Goal: Task Accomplishment & Management: Manage account settings

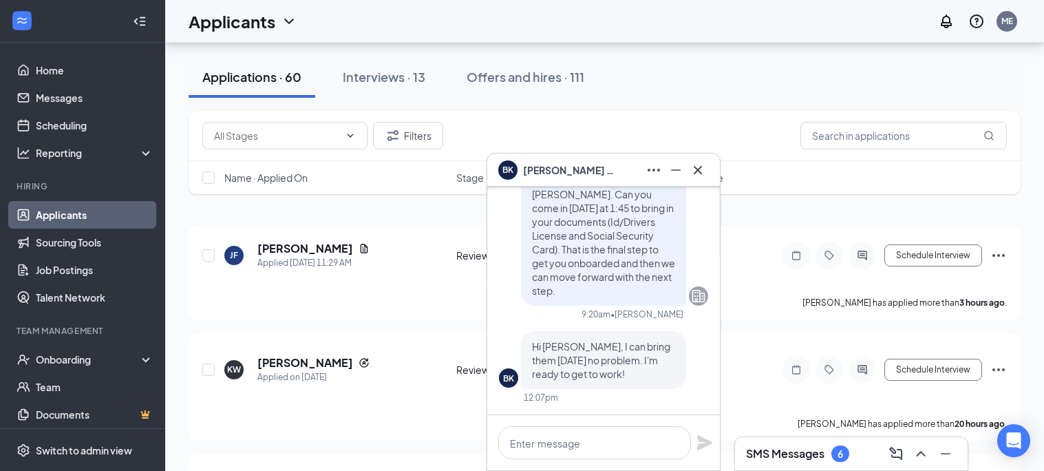
scroll to position [70, 0]
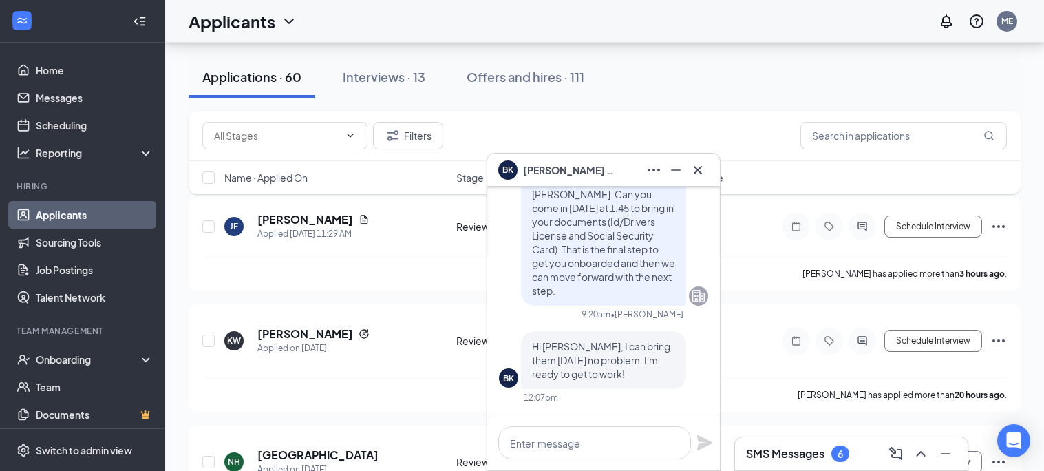
click at [841, 457] on div "6" at bounding box center [841, 454] width 6 height 12
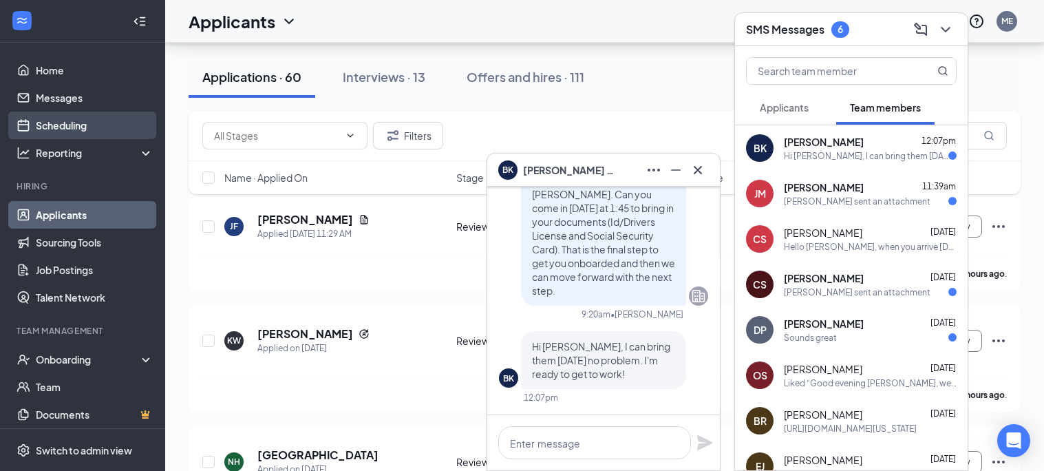
click at [49, 117] on link "Scheduling" at bounding box center [95, 126] width 118 height 28
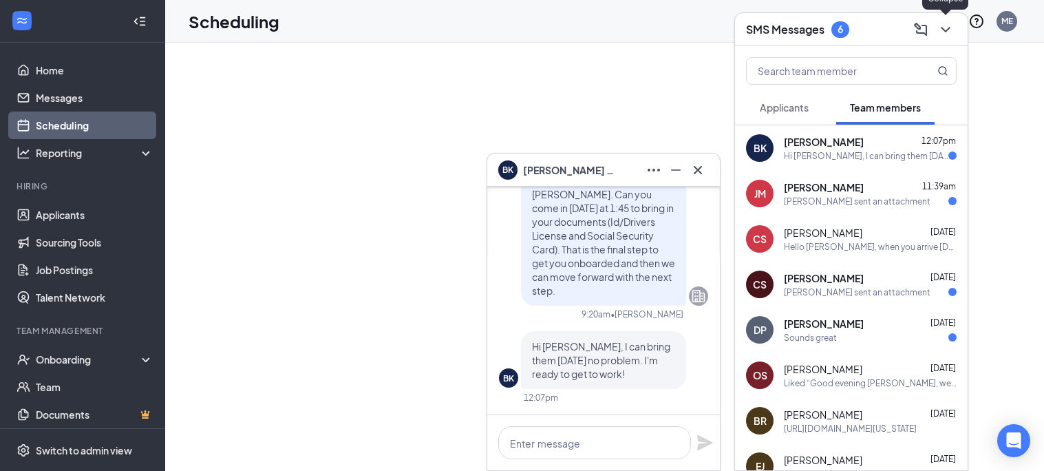
click at [944, 28] on icon "ChevronDown" at bounding box center [946, 29] width 17 height 17
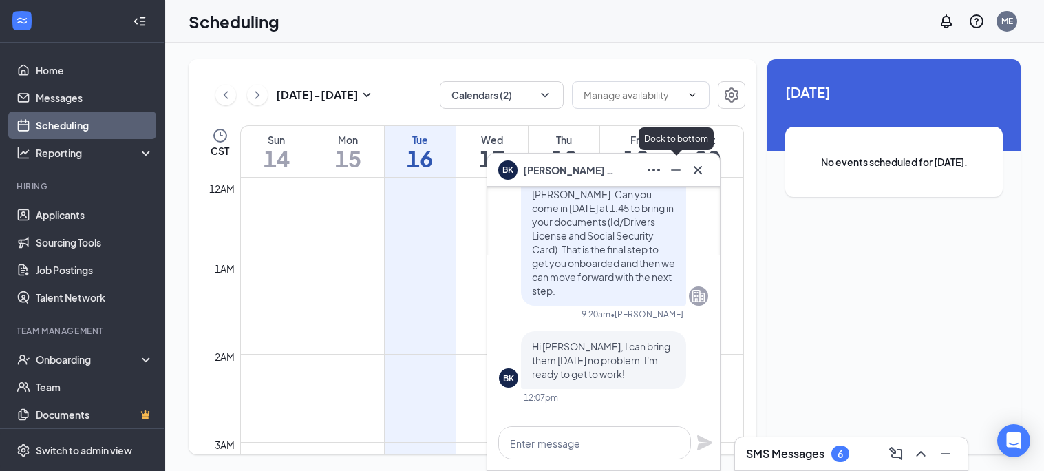
scroll to position [676, 0]
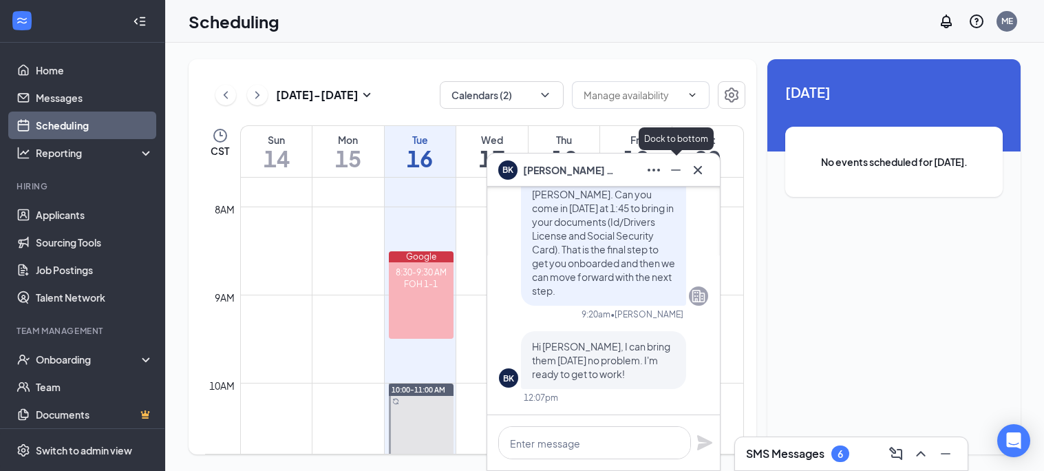
click at [679, 174] on icon "Minimize" at bounding box center [676, 170] width 17 height 17
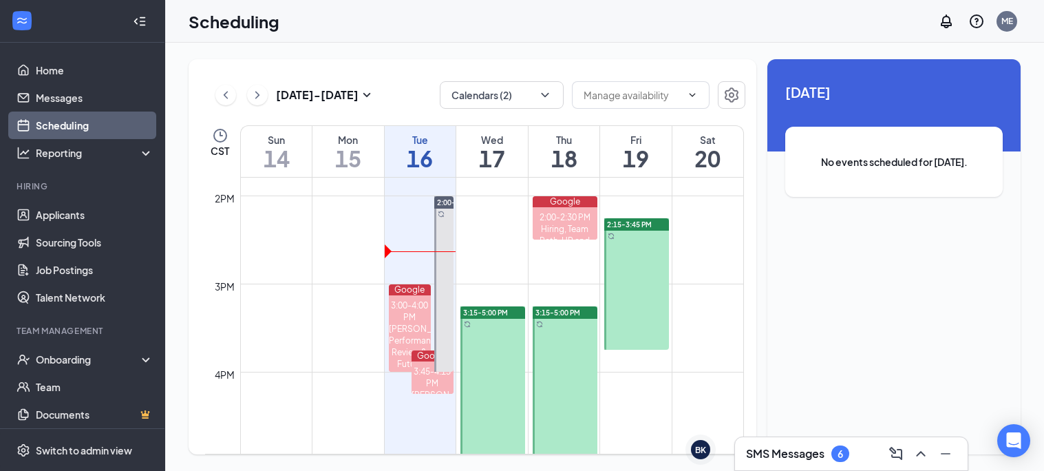
scroll to position [1218, 0]
click at [642, 89] on input "text" at bounding box center [633, 94] width 98 height 15
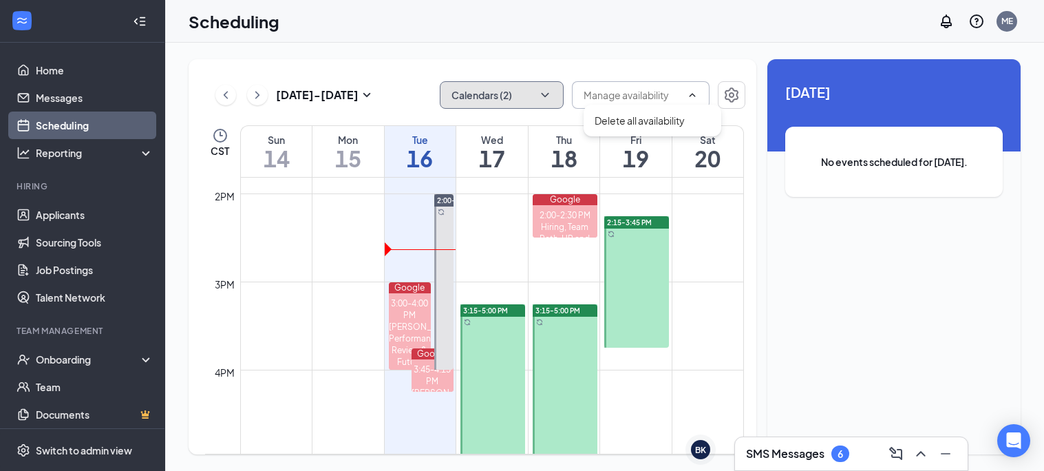
click at [526, 97] on button "Calendars (2)" at bounding box center [502, 95] width 124 height 28
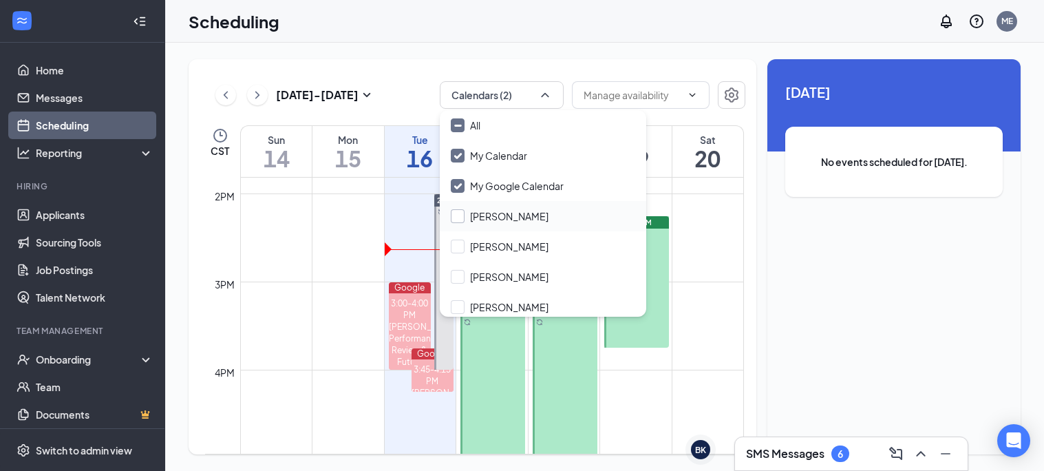
click at [461, 212] on input "[PERSON_NAME]" at bounding box center [500, 216] width 98 height 14
checkbox input "true"
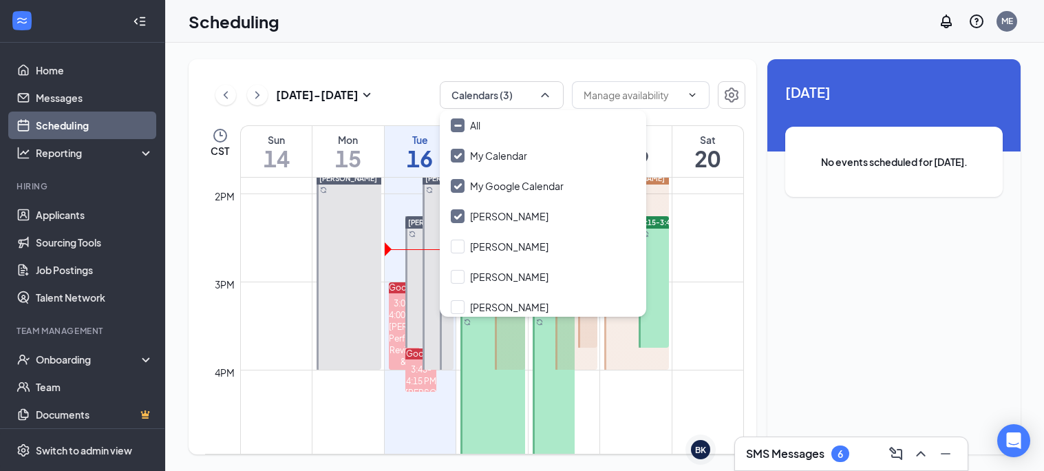
click at [399, 32] on div "Scheduling ME" at bounding box center [604, 21] width 879 height 43
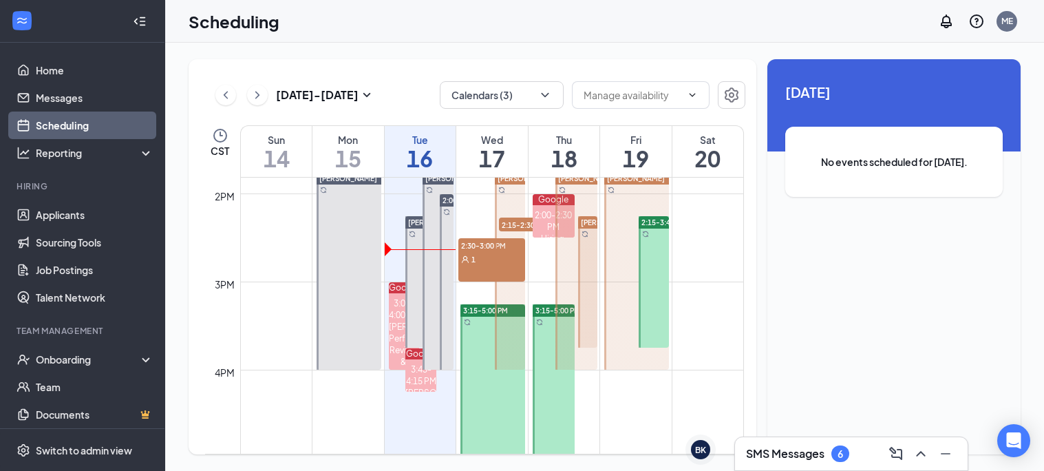
click at [487, 248] on span "2:30-3:00 PM" at bounding box center [491, 245] width 67 height 14
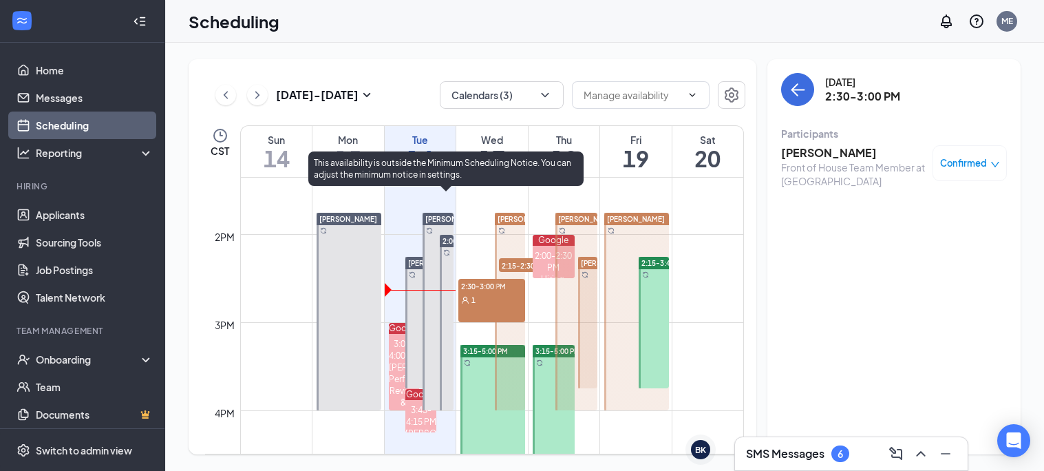
scroll to position [1154, 0]
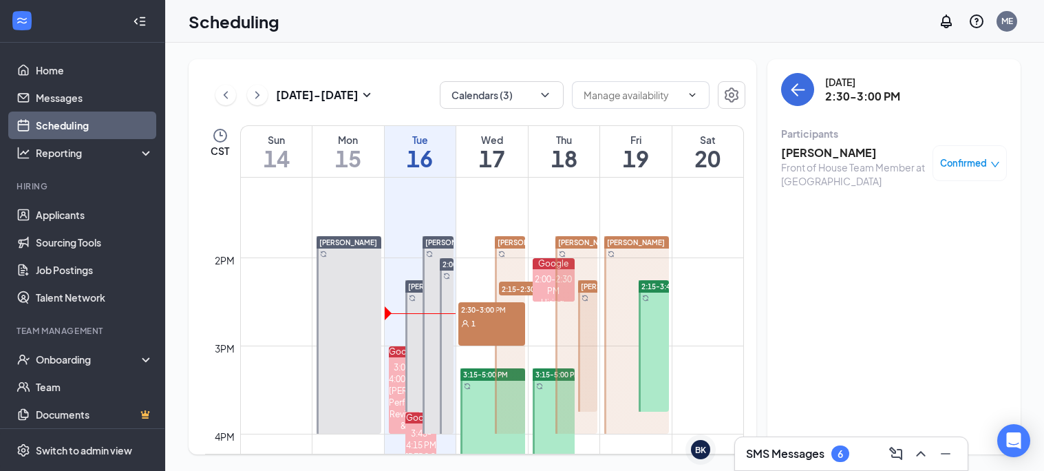
click at [515, 288] on span "2:15-2:30 PM" at bounding box center [533, 289] width 69 height 14
click at [57, 211] on link "Applicants" at bounding box center [95, 215] width 118 height 28
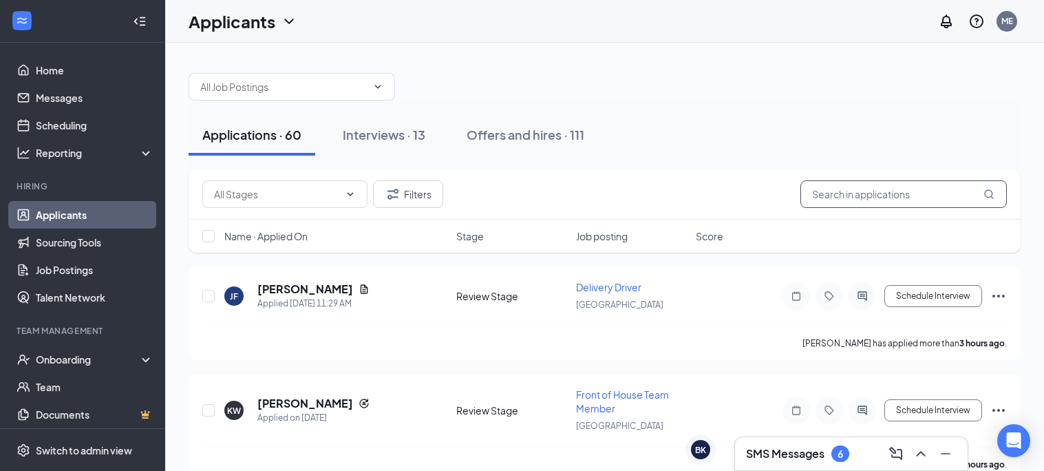
click at [836, 189] on input "text" at bounding box center [904, 194] width 207 height 28
type input "[PERSON_NAME]"
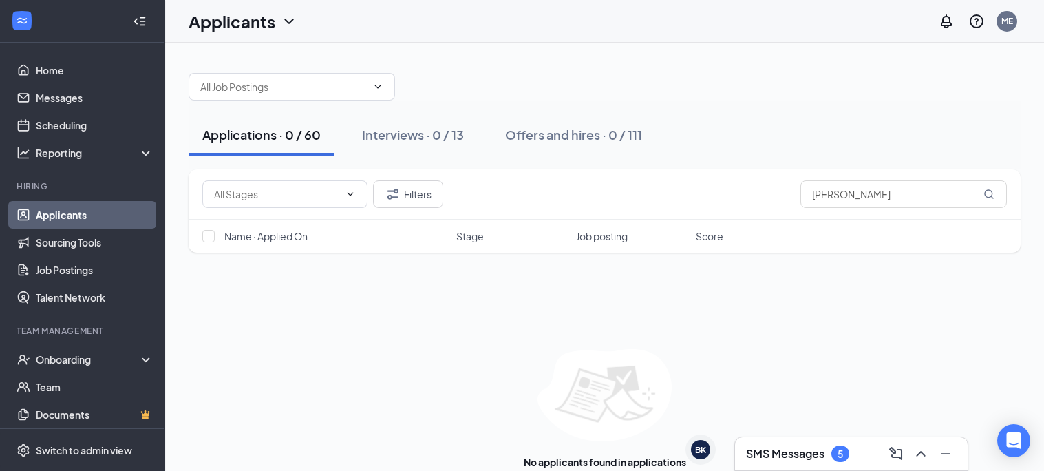
click at [814, 457] on h3 "SMS Messages" at bounding box center [785, 453] width 78 height 15
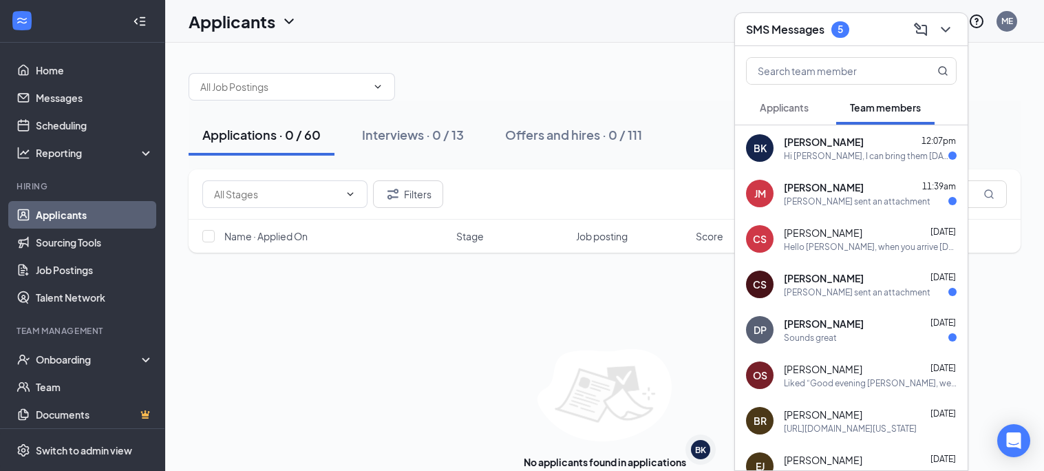
click at [777, 101] on span "Applicants" at bounding box center [784, 107] width 49 height 12
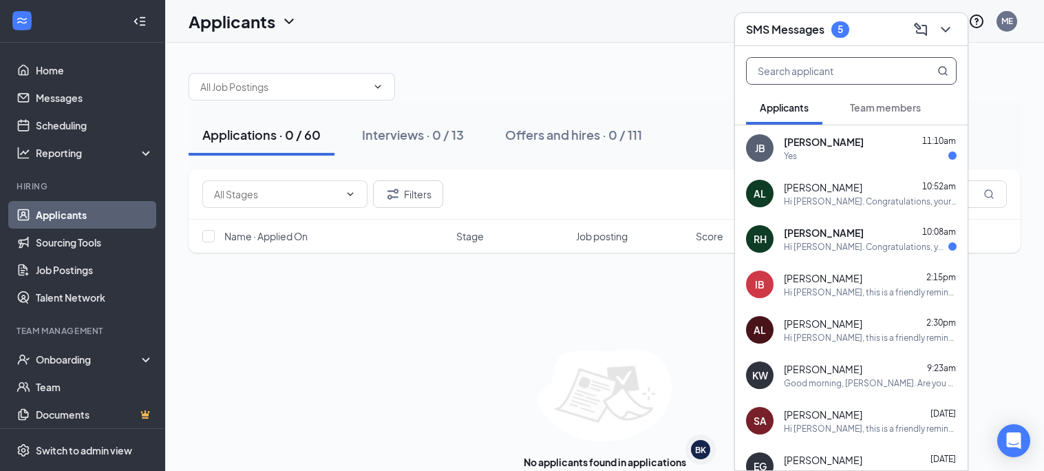
click at [814, 72] on input "text" at bounding box center [828, 71] width 163 height 26
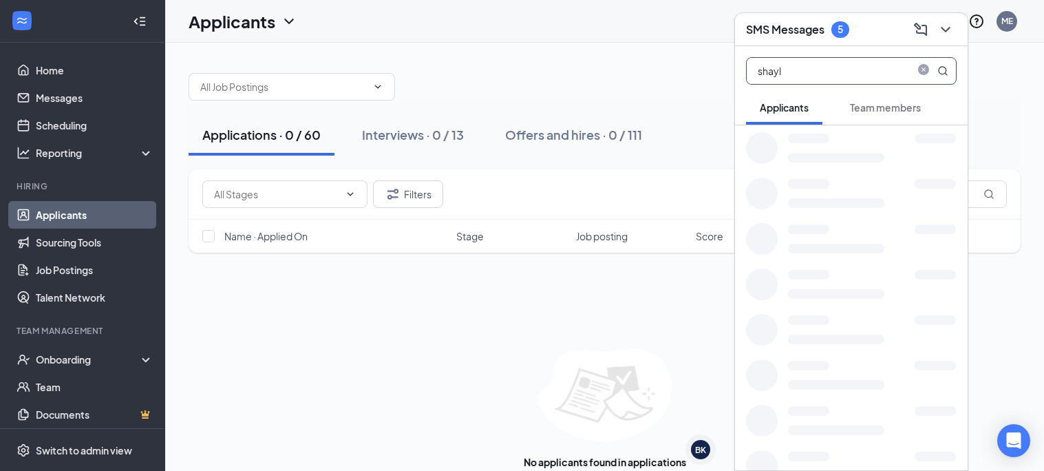
type input "[PERSON_NAME]"
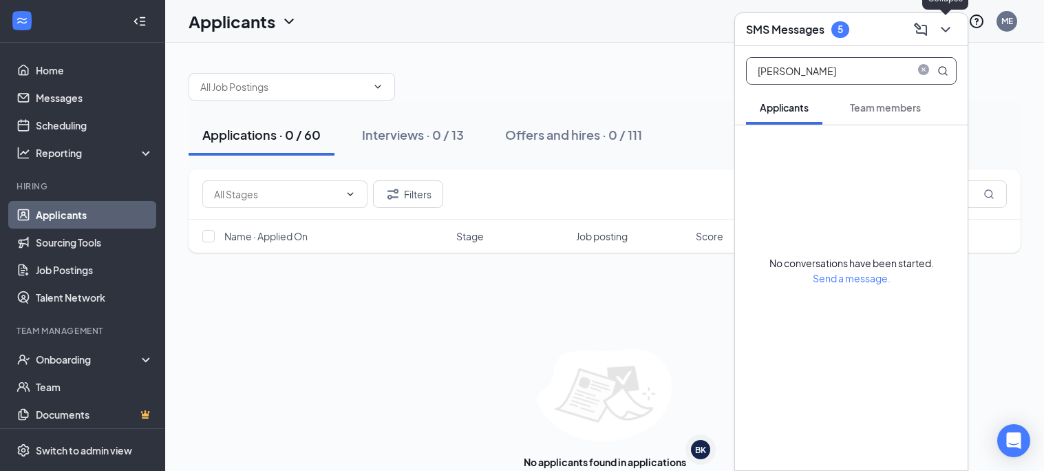
click at [947, 30] on icon "ChevronDown" at bounding box center [946, 29] width 17 height 17
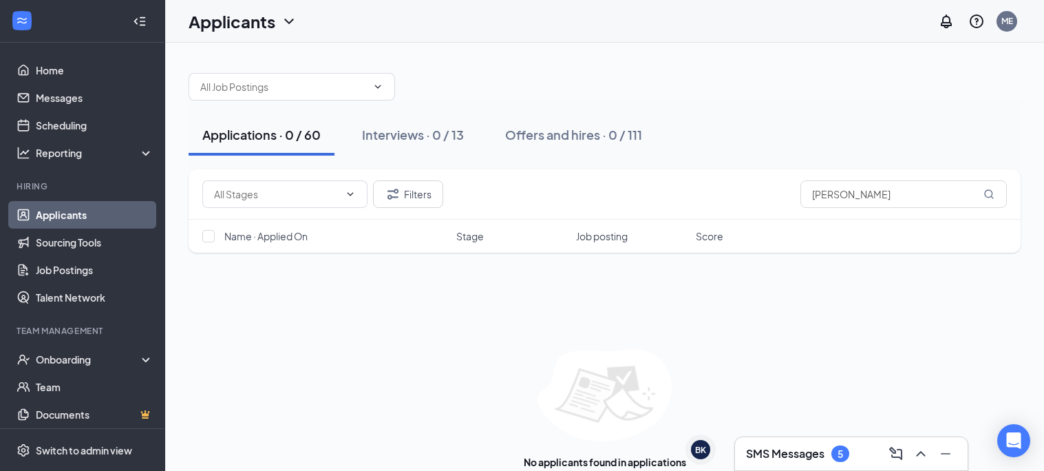
click at [785, 443] on div "SMS Messages 5" at bounding box center [851, 454] width 211 height 22
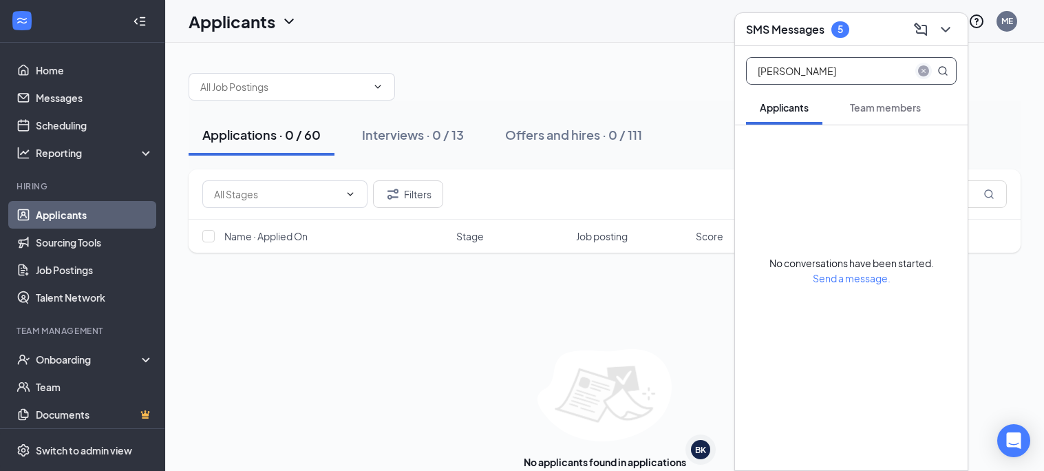
click at [924, 73] on icon "close-circle" at bounding box center [923, 70] width 11 height 11
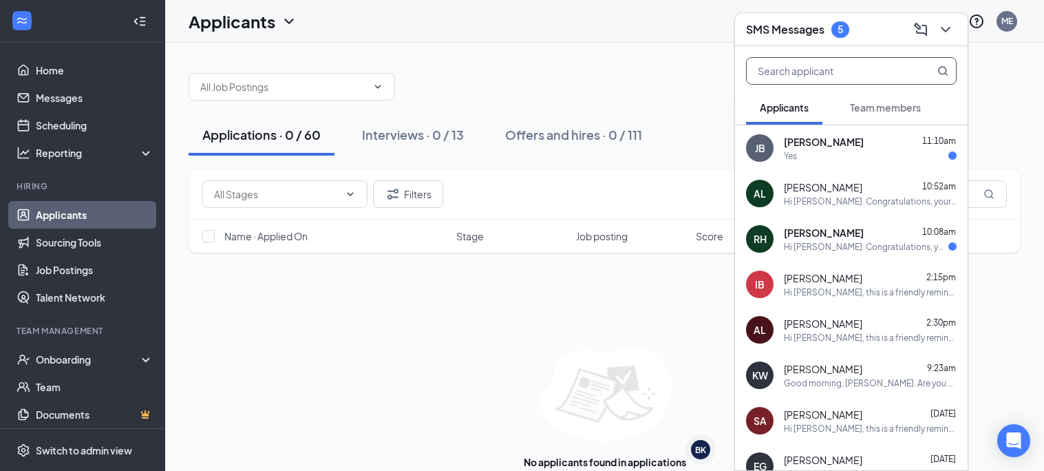
click at [827, 73] on input "text" at bounding box center [828, 71] width 163 height 26
click at [138, 359] on div "Onboarding" at bounding box center [89, 359] width 106 height 14
click at [833, 77] on input "text" at bounding box center [828, 71] width 163 height 26
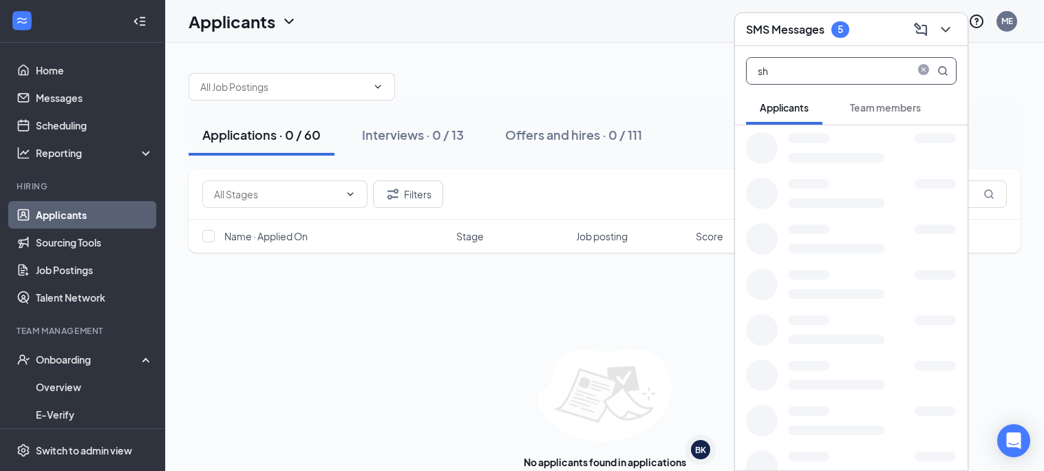
type input "s"
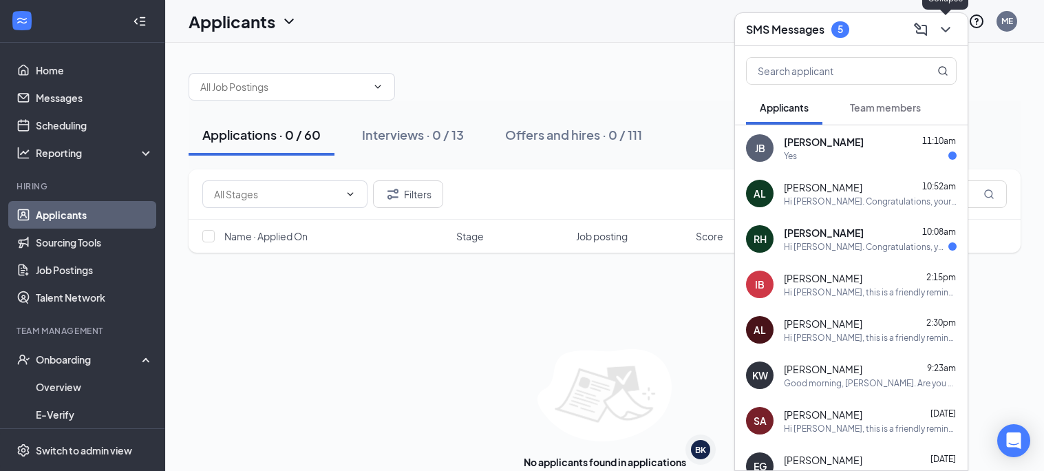
click at [940, 30] on icon "ChevronDown" at bounding box center [946, 29] width 17 height 17
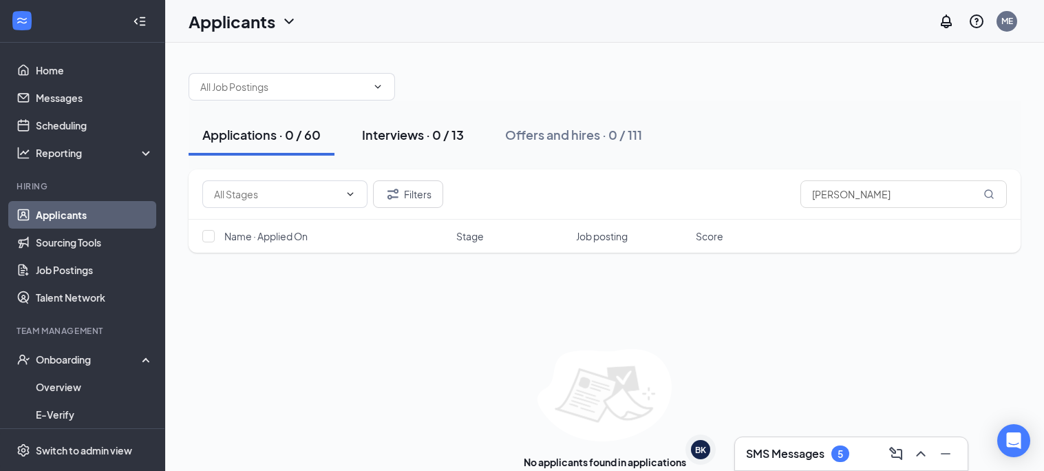
click at [390, 128] on div "Interviews · 0 / 13" at bounding box center [413, 134] width 102 height 17
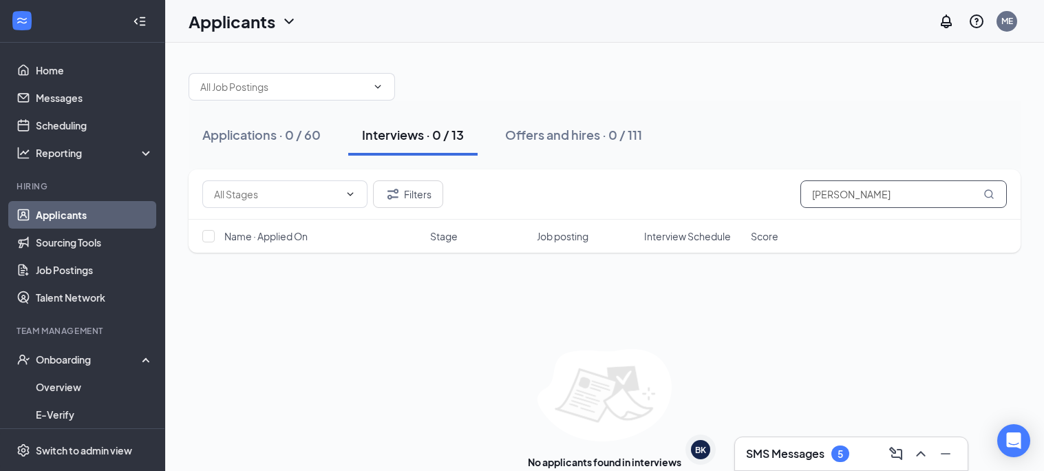
click at [875, 194] on input "[PERSON_NAME]" at bounding box center [904, 194] width 207 height 28
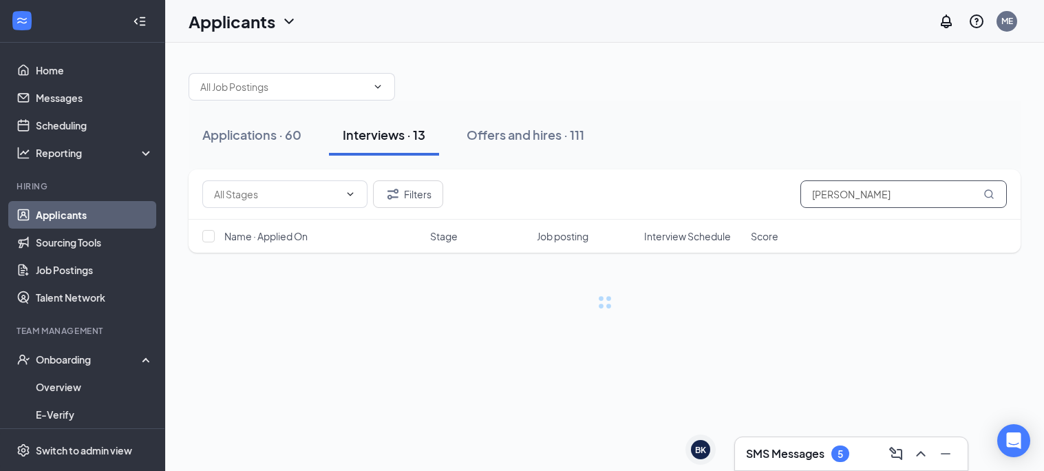
type input "[PERSON_NAME]"
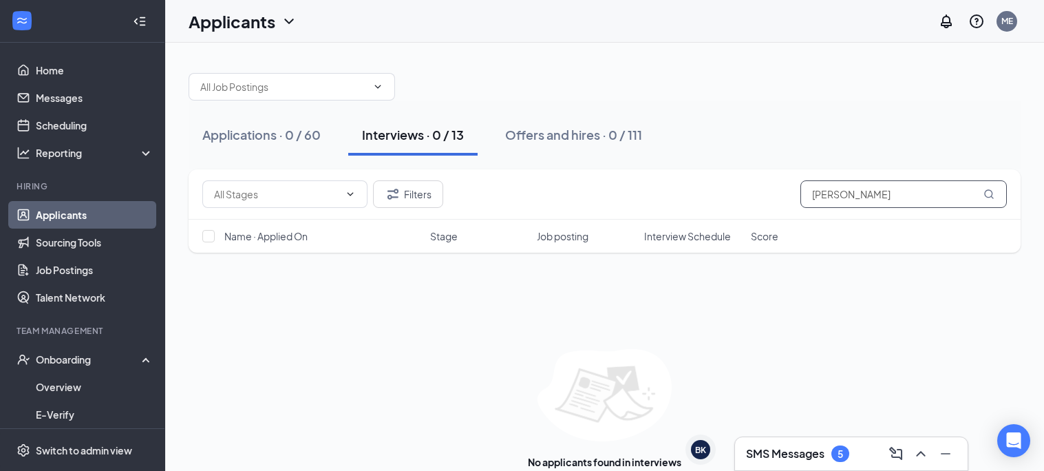
scroll to position [27, 0]
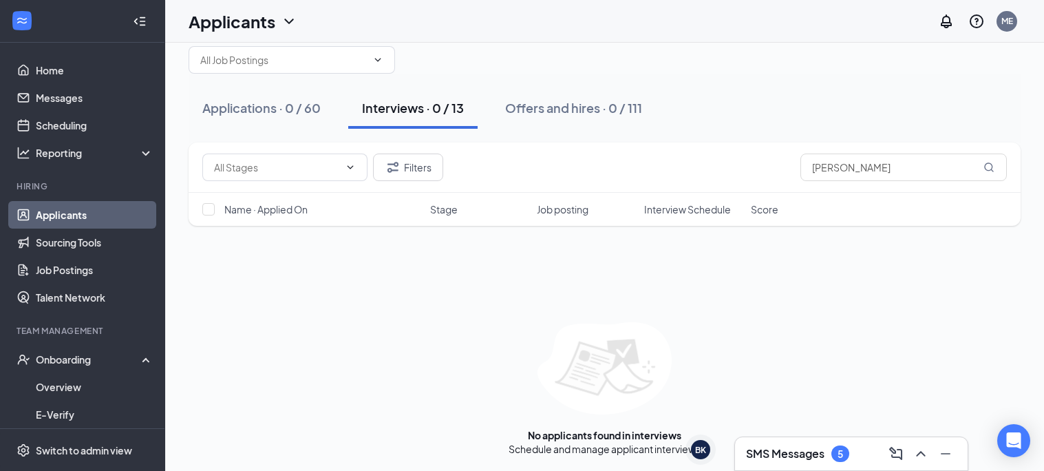
click at [99, 219] on link "Applicants" at bounding box center [95, 215] width 118 height 28
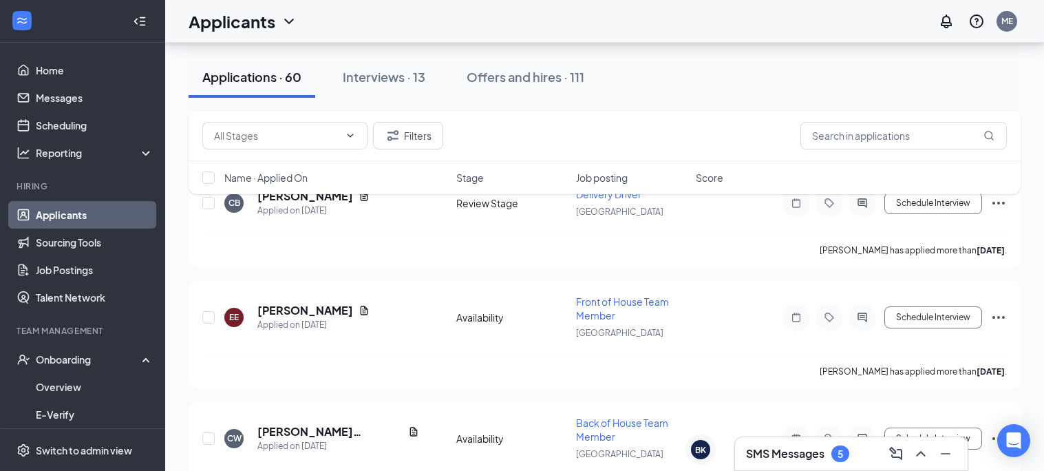
scroll to position [3209, 0]
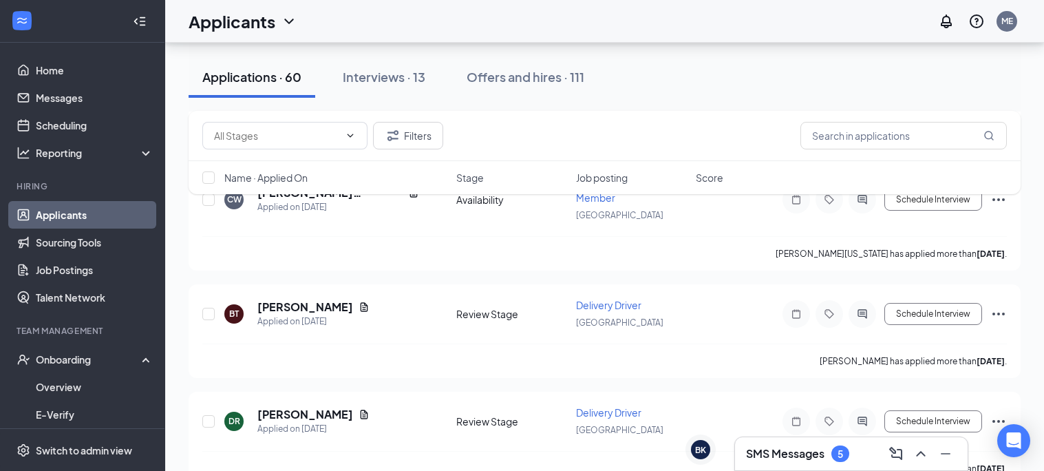
click at [774, 449] on h3 "SMS Messages" at bounding box center [785, 453] width 78 height 15
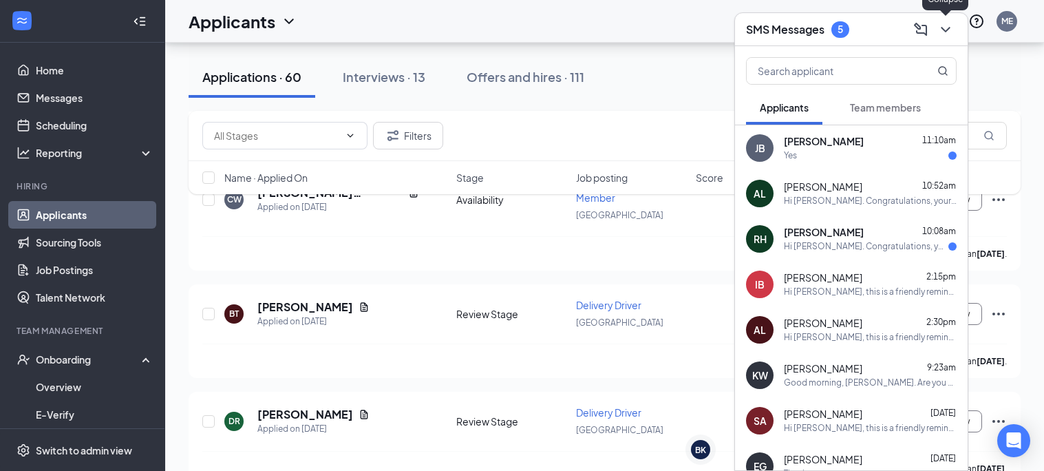
click at [936, 29] on button at bounding box center [946, 30] width 22 height 22
